Goal: Task Accomplishment & Management: Use online tool/utility

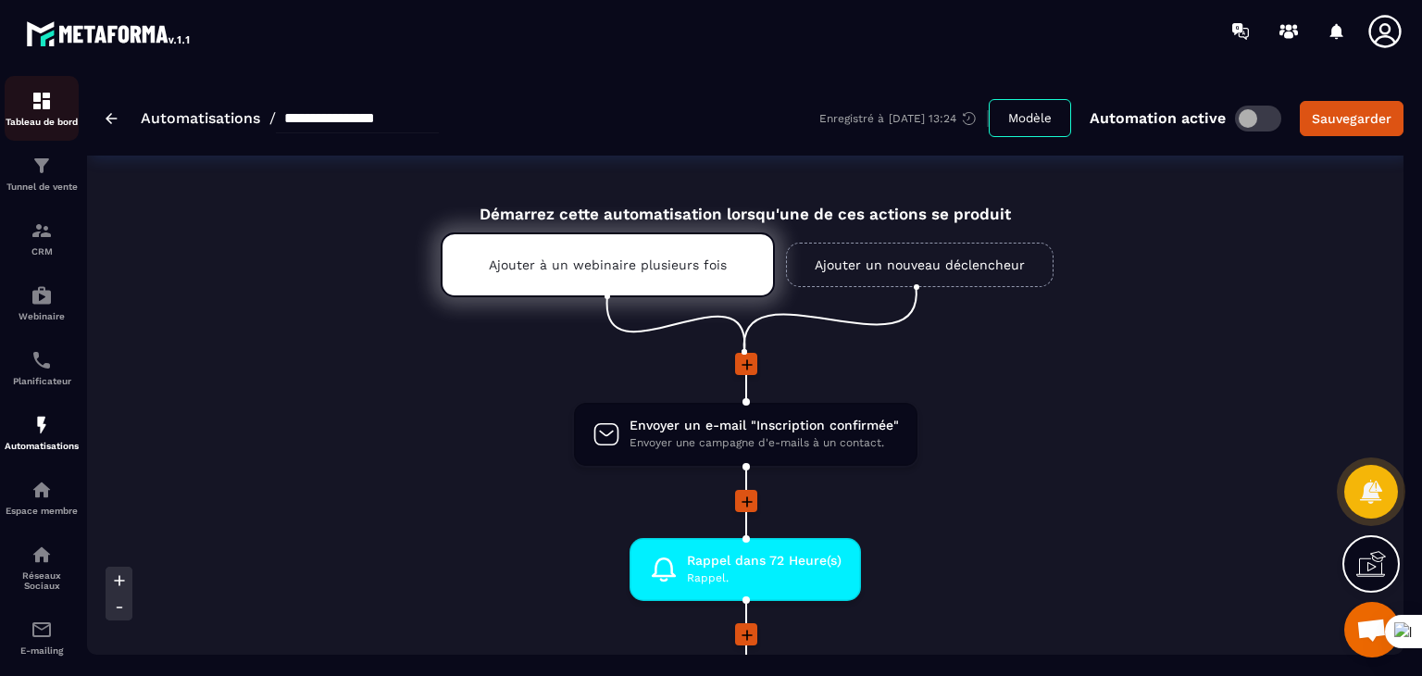
click at [30, 94] on div "Tableau de bord" at bounding box center [42, 108] width 74 height 37
click at [39, 91] on img at bounding box center [42, 101] width 22 height 22
click at [50, 107] on img at bounding box center [42, 101] width 22 height 22
click at [119, 118] on div "**********" at bounding box center [272, 119] width 333 height 30
click at [111, 114] on img at bounding box center [112, 118] width 12 height 11
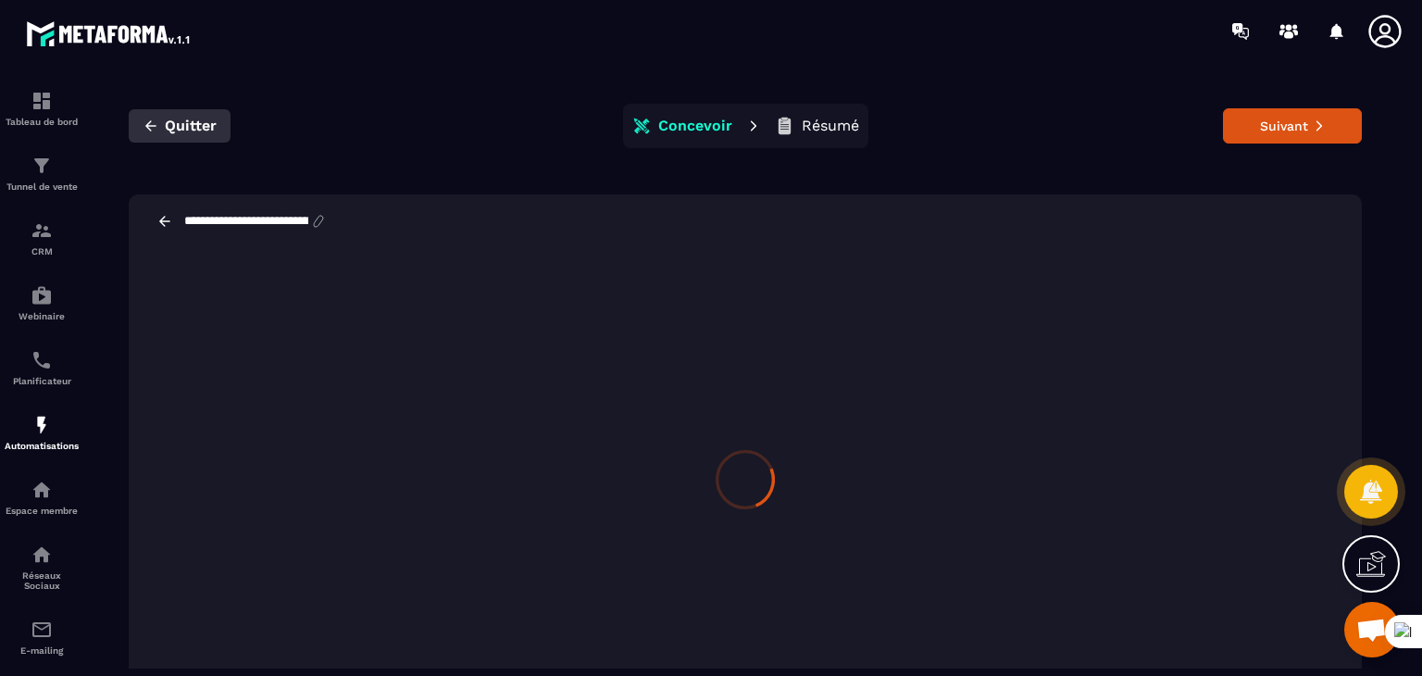
click at [194, 127] on span "Quitter" at bounding box center [191, 126] width 52 height 19
